Goal: Task Accomplishment & Management: Manage account settings

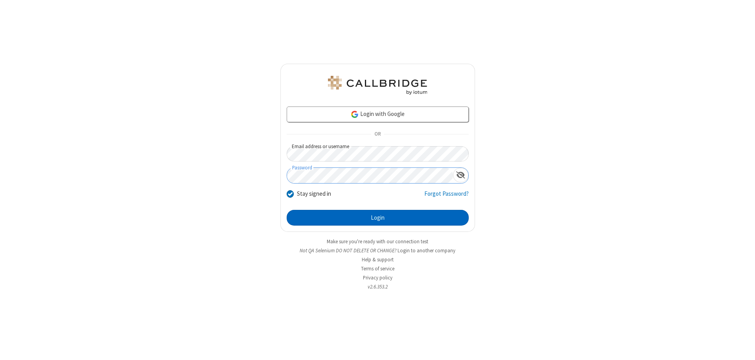
click at [377, 218] on button "Login" at bounding box center [378, 218] width 182 height 16
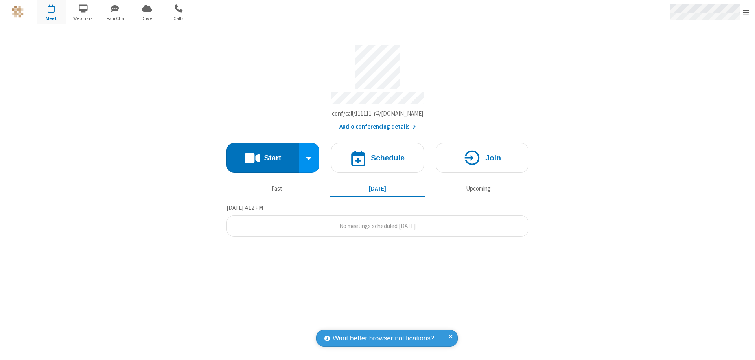
click at [746, 12] on span "Open menu" at bounding box center [746, 13] width 6 height 8
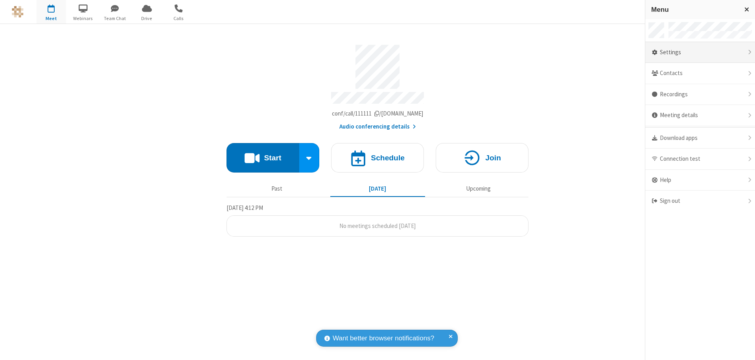
click at [700, 52] on div "Settings" at bounding box center [700, 52] width 110 height 21
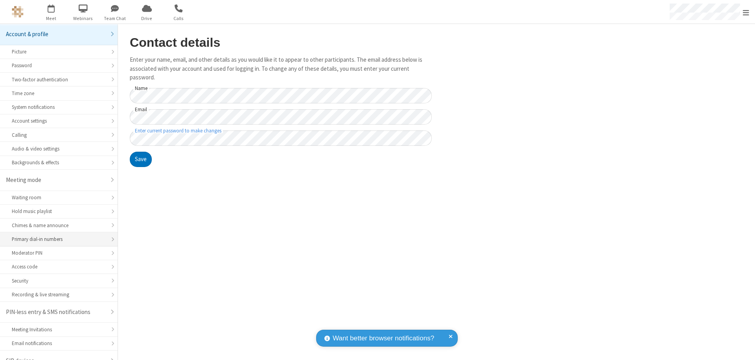
click at [56, 236] on div "Primary dial-in numbers" at bounding box center [59, 239] width 94 height 7
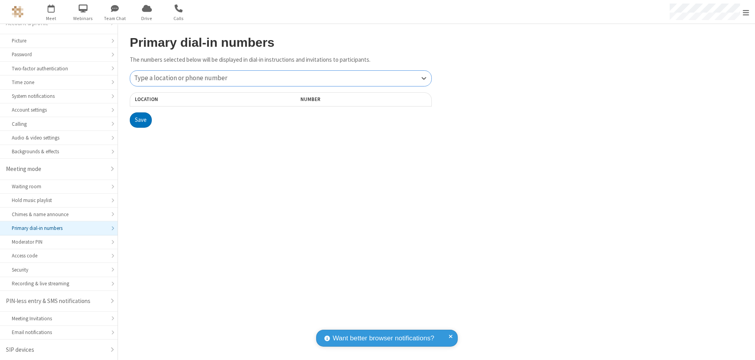
click at [281, 78] on div "Type a location or phone number" at bounding box center [280, 78] width 301 height 15
type input "[PHONE_NUMBER]"
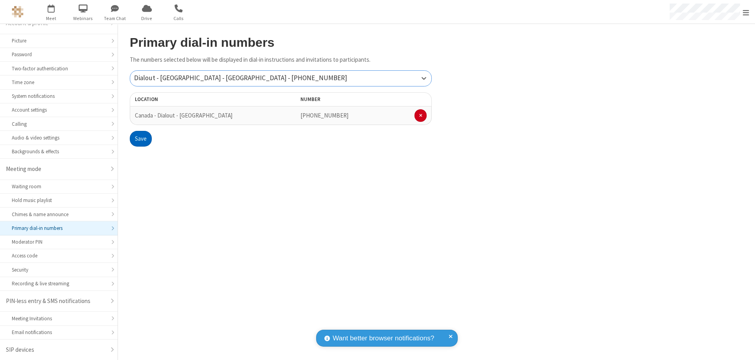
click at [140, 139] on button "Save" at bounding box center [141, 139] width 22 height 16
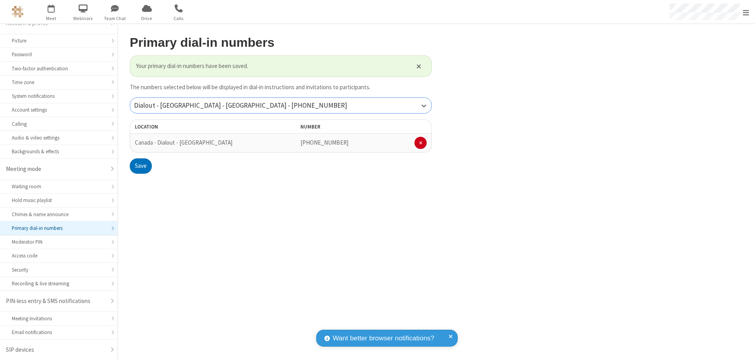
click at [281, 105] on div "Dialout - [GEOGRAPHIC_DATA] - [GEOGRAPHIC_DATA] - [PHONE_NUMBER]" at bounding box center [280, 105] width 301 height 15
type input "[PHONE_NUMBER]"
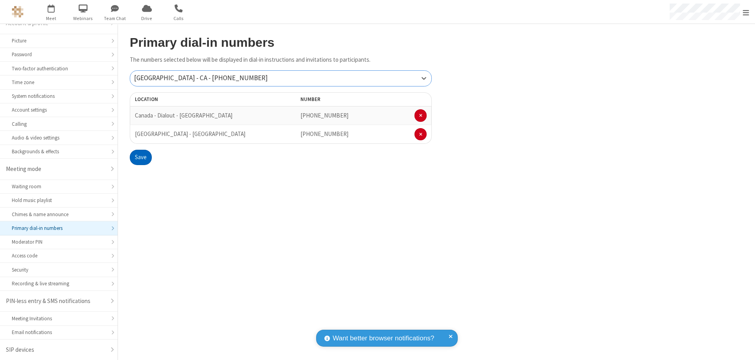
click at [140, 157] on button "Save" at bounding box center [141, 158] width 22 height 16
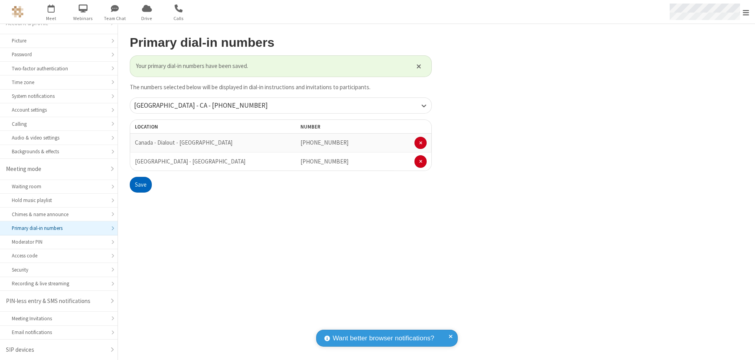
click at [746, 12] on span "Open menu" at bounding box center [746, 13] width 6 height 8
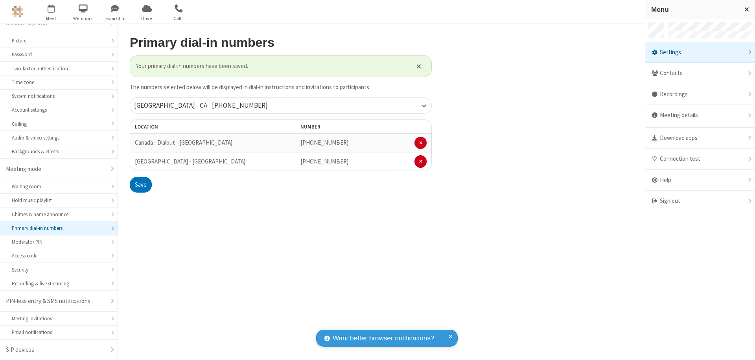
click at [700, 52] on div "Settings" at bounding box center [700, 52] width 110 height 21
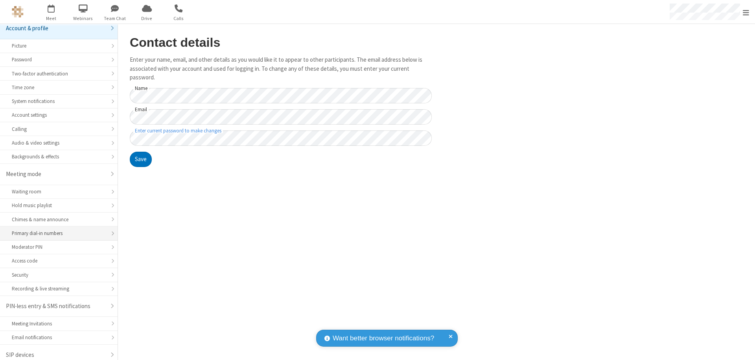
click at [56, 230] on div "Primary dial-in numbers" at bounding box center [59, 233] width 94 height 7
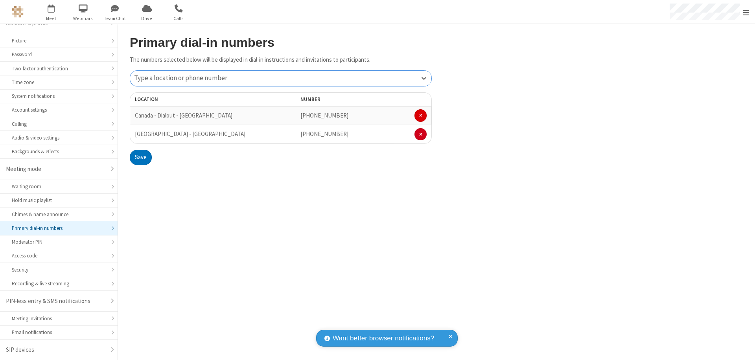
click at [420, 116] on span at bounding box center [420, 115] width 3 height 5
click at [140, 139] on button "Save" at bounding box center [141, 139] width 22 height 16
